Goal: Information Seeking & Learning: Learn about a topic

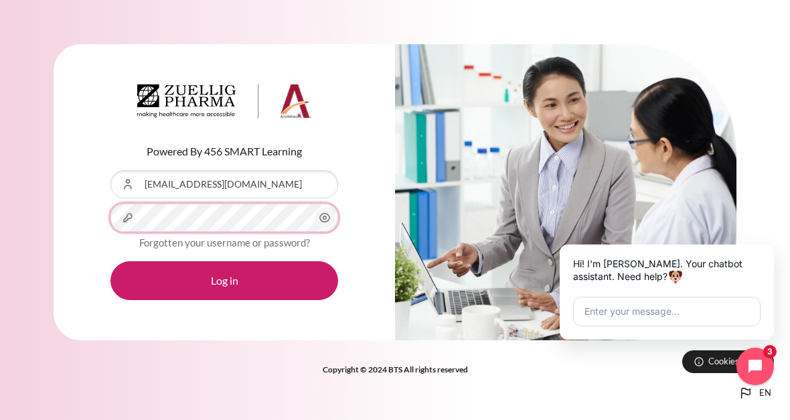
click at [224, 289] on button "Log in" at bounding box center [225, 280] width 228 height 39
type input "Cary Outward training"
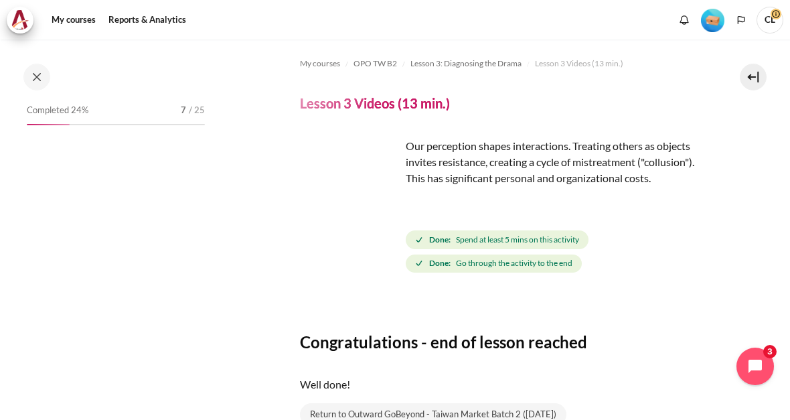
scroll to position [277, 0]
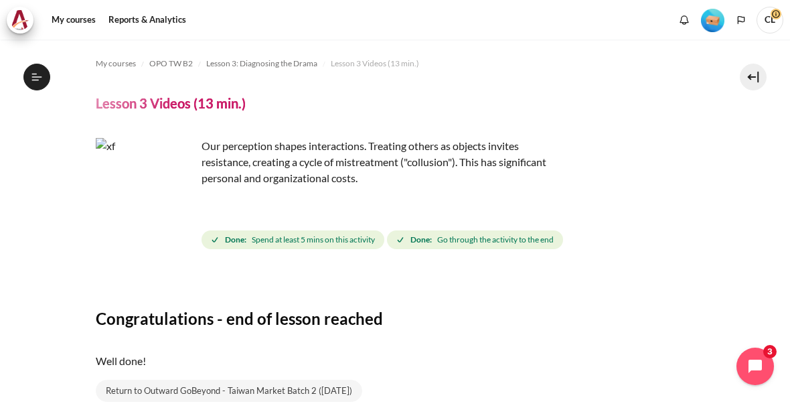
click at [718, 10] on img "Level #1" at bounding box center [712, 20] width 23 height 23
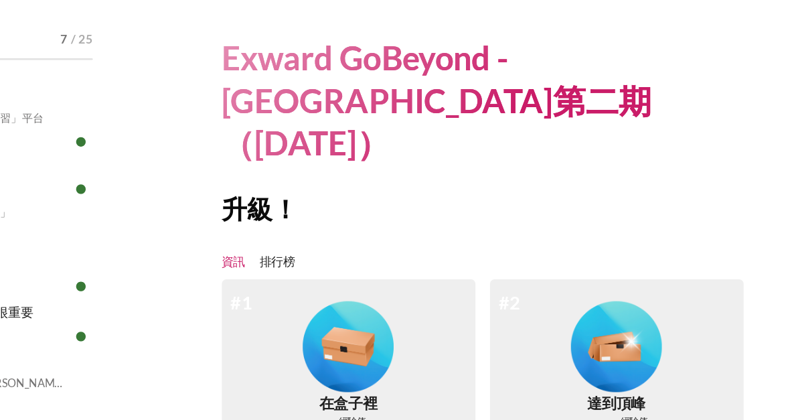
click at [328, 267] on link "排行榜" at bounding box center [341, 273] width 26 height 13
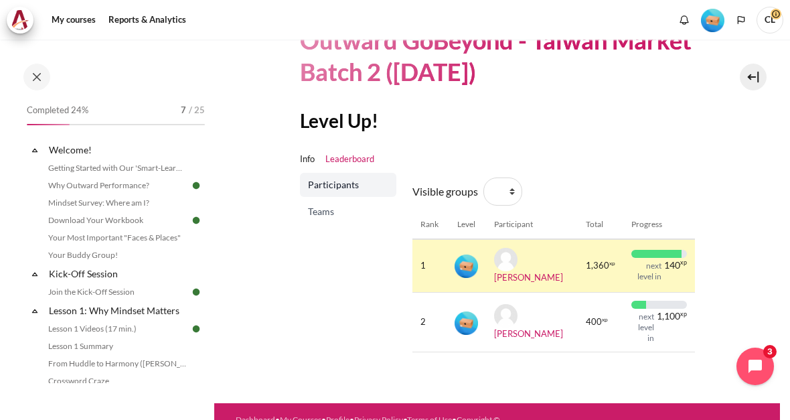
scroll to position [83, 0]
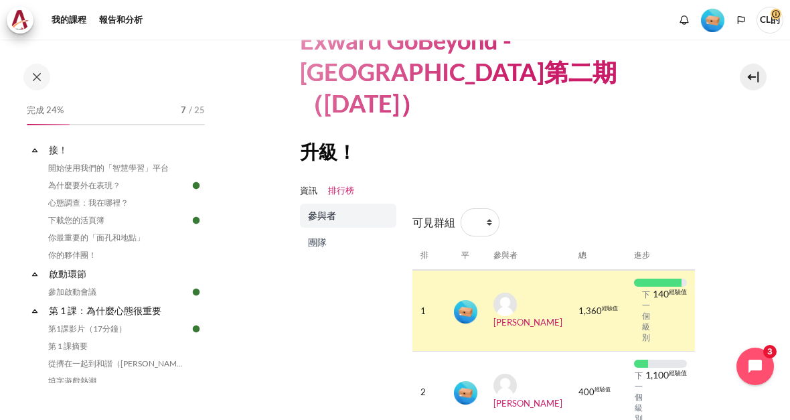
click at [324, 236] on span "團隊" at bounding box center [349, 242] width 83 height 13
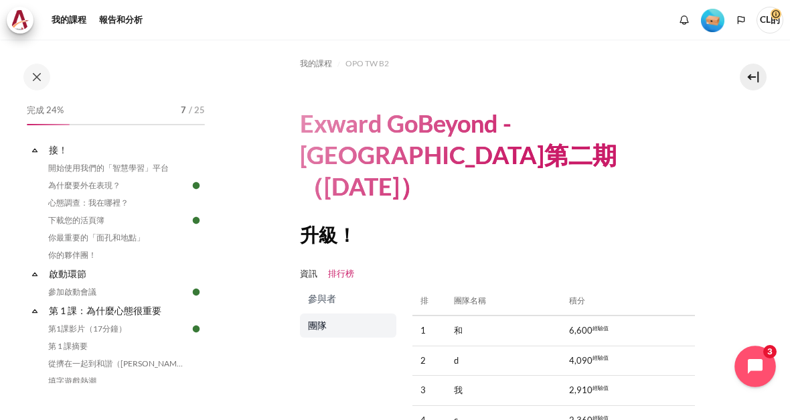
click at [757, 361] on button "開啟聊天小工具" at bounding box center [756, 367] width 42 height 42
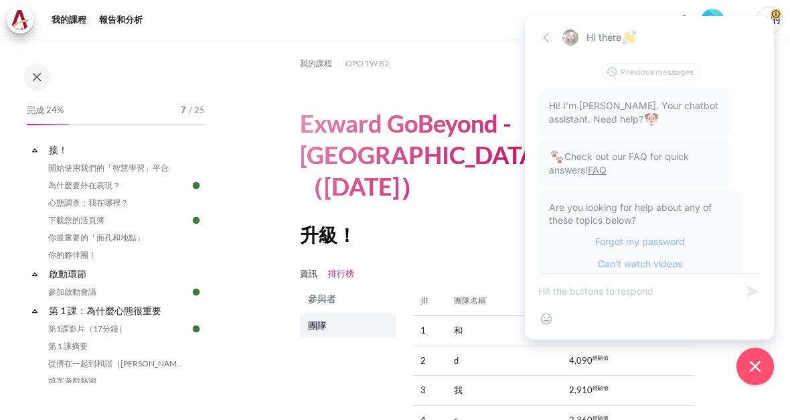
scroll to position [37, 0]
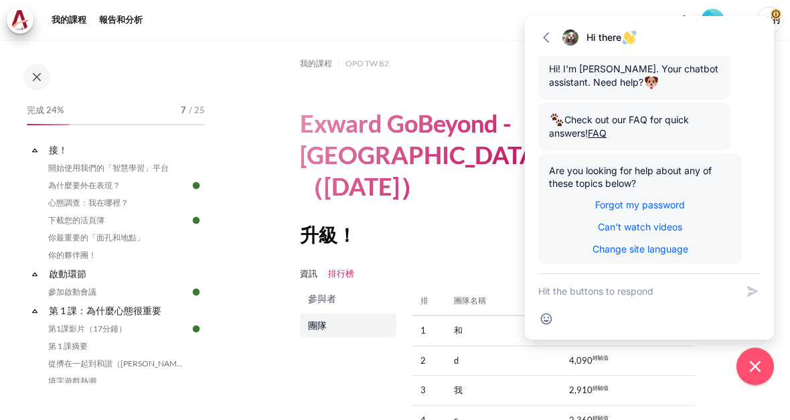
click at [774, 107] on div at bounding box center [769, 161] width 11 height 210
click at [546, 40] on icon "button" at bounding box center [546, 37] width 6 height 10
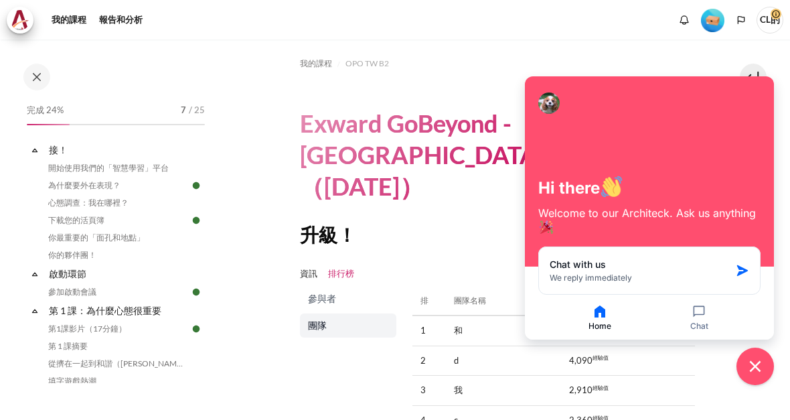
click at [557, 53] on ol "我的課程 OPO TW B2" at bounding box center [497, 63] width 395 height 21
click at [754, 379] on button "Close chat widget" at bounding box center [756, 367] width 42 height 42
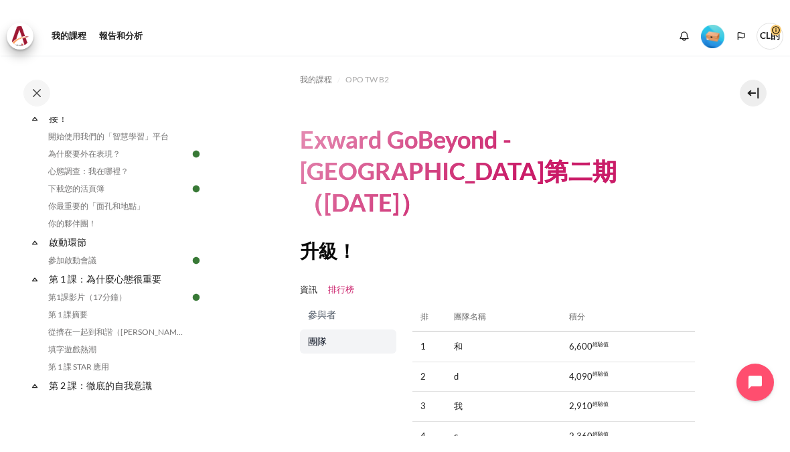
scroll to position [46, 0]
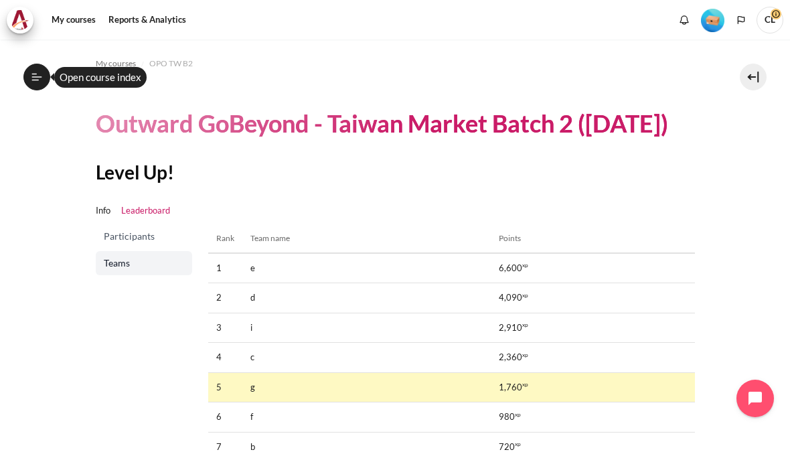
click at [118, 58] on span "My courses" at bounding box center [116, 64] width 40 height 12
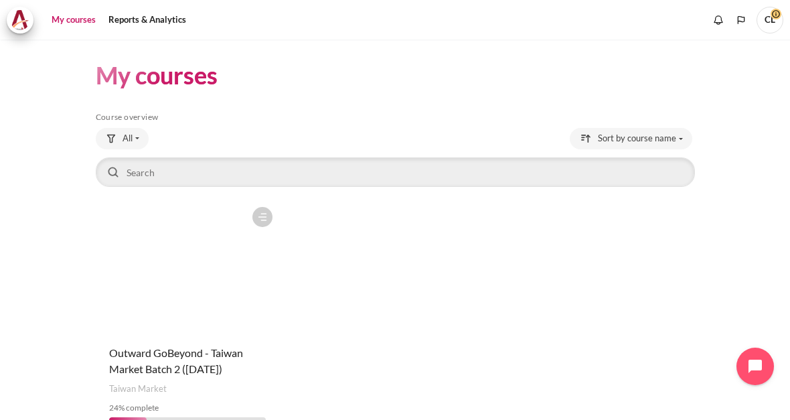
click at [233, 279] on figure "Content" at bounding box center [188, 267] width 184 height 134
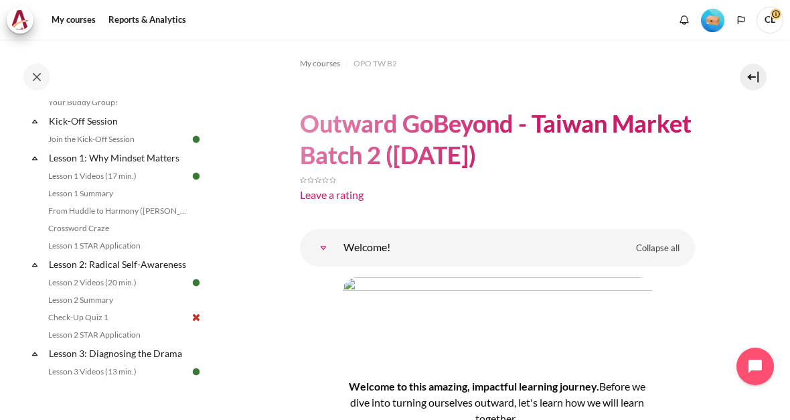
scroll to position [168, 0]
